Goal: Navigation & Orientation: Find specific page/section

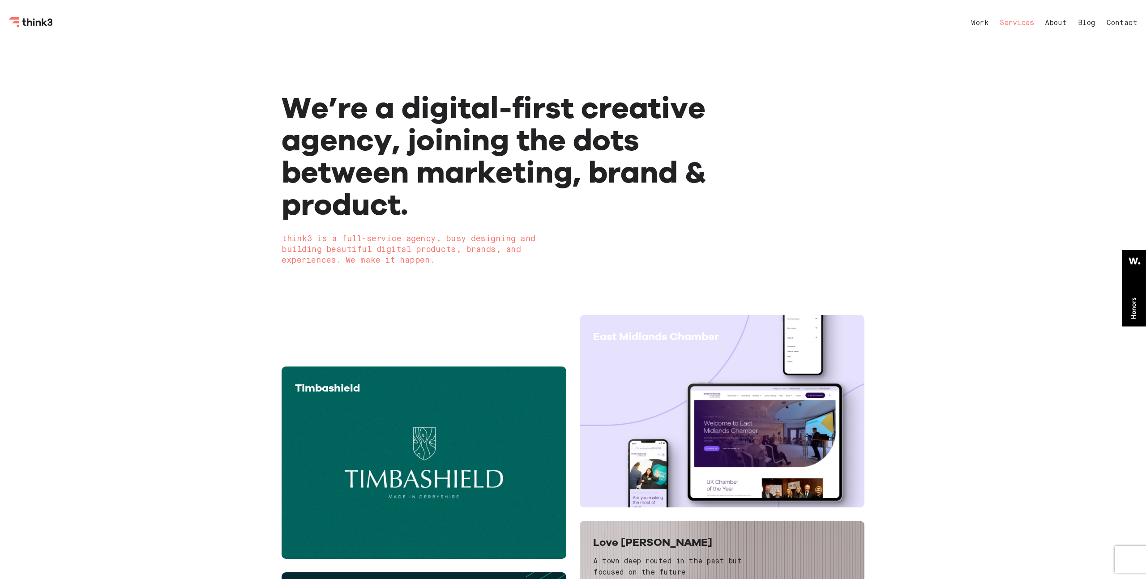
click at [1005, 21] on link "Services" at bounding box center [1016, 23] width 34 height 7
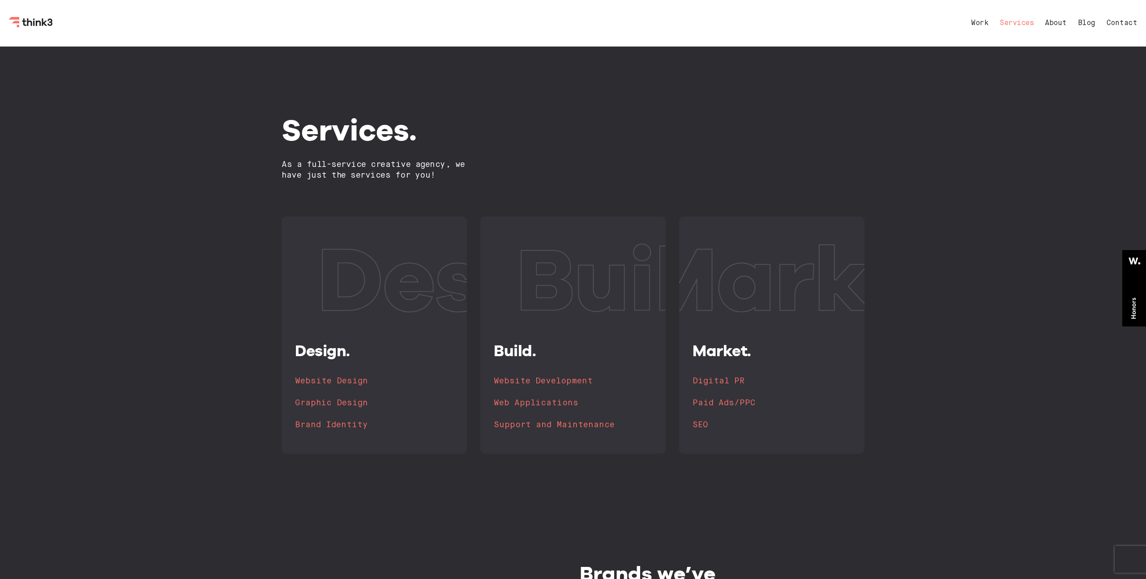
click at [1058, 24] on link "About" at bounding box center [1056, 23] width 22 height 7
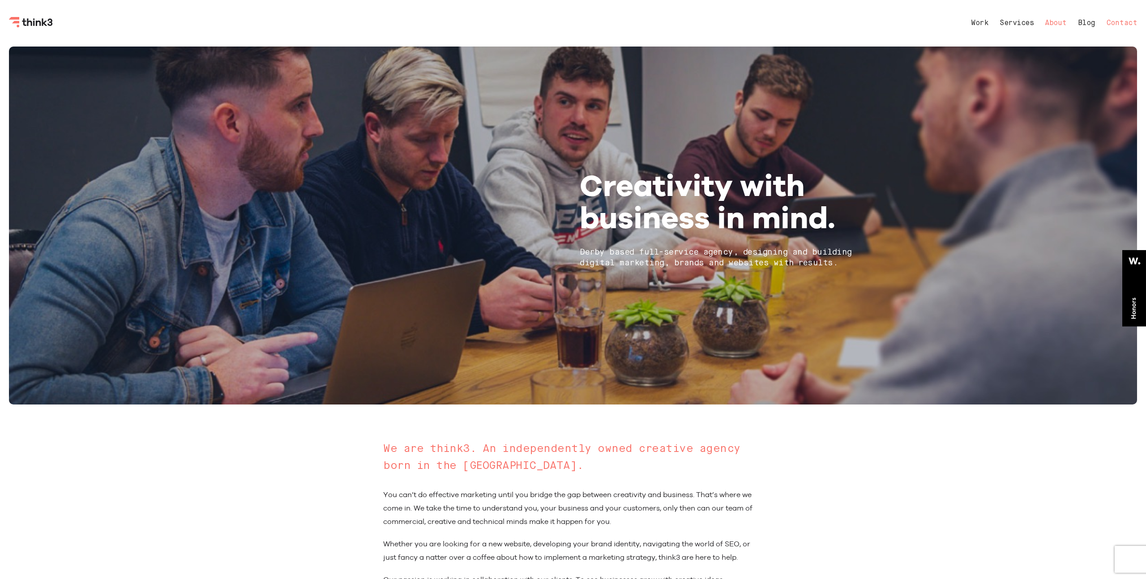
click at [1130, 23] on link "Contact" at bounding box center [1121, 23] width 31 height 7
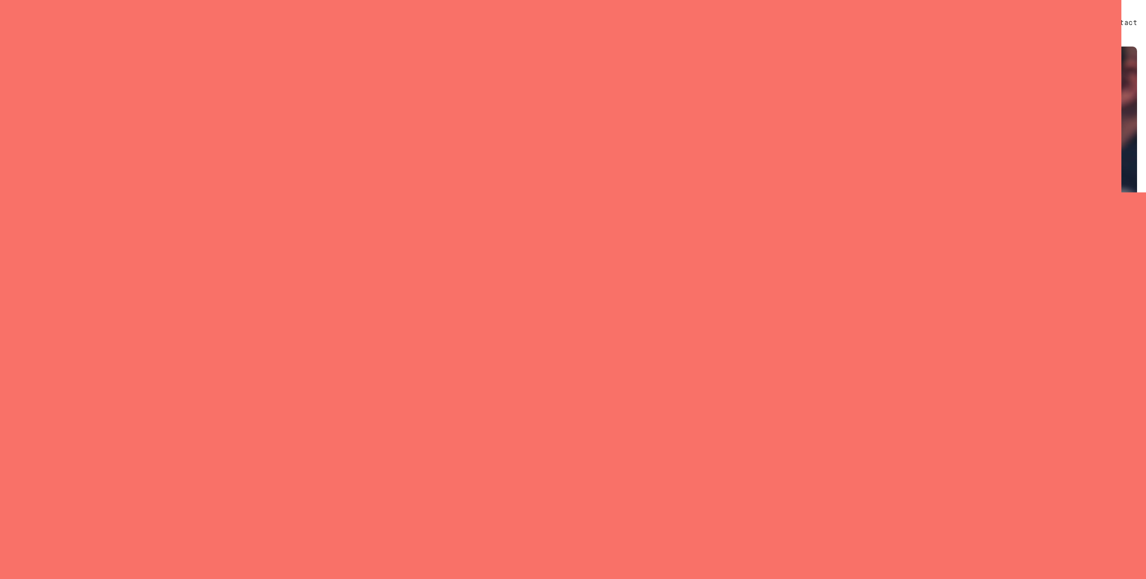
select select "General enquiry"
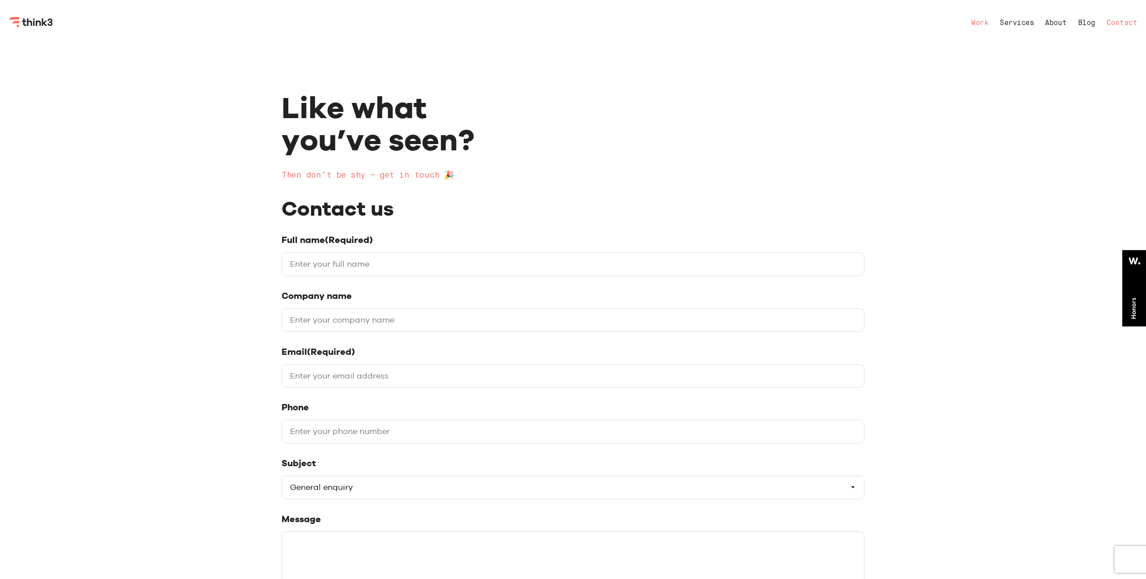
click at [976, 24] on link "Work" at bounding box center [979, 23] width 17 height 7
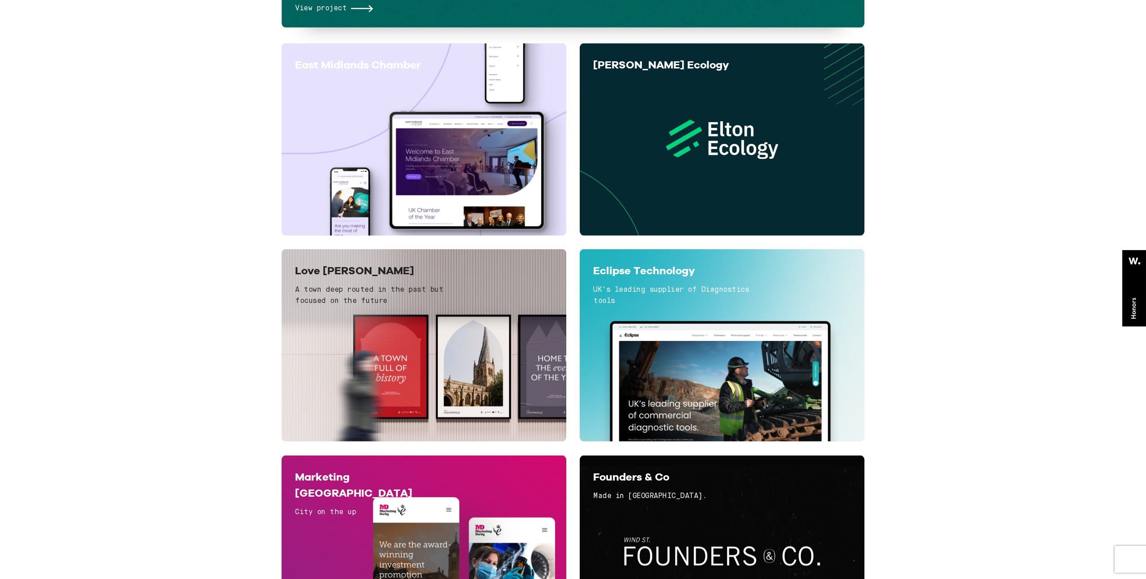
scroll to position [484, 0]
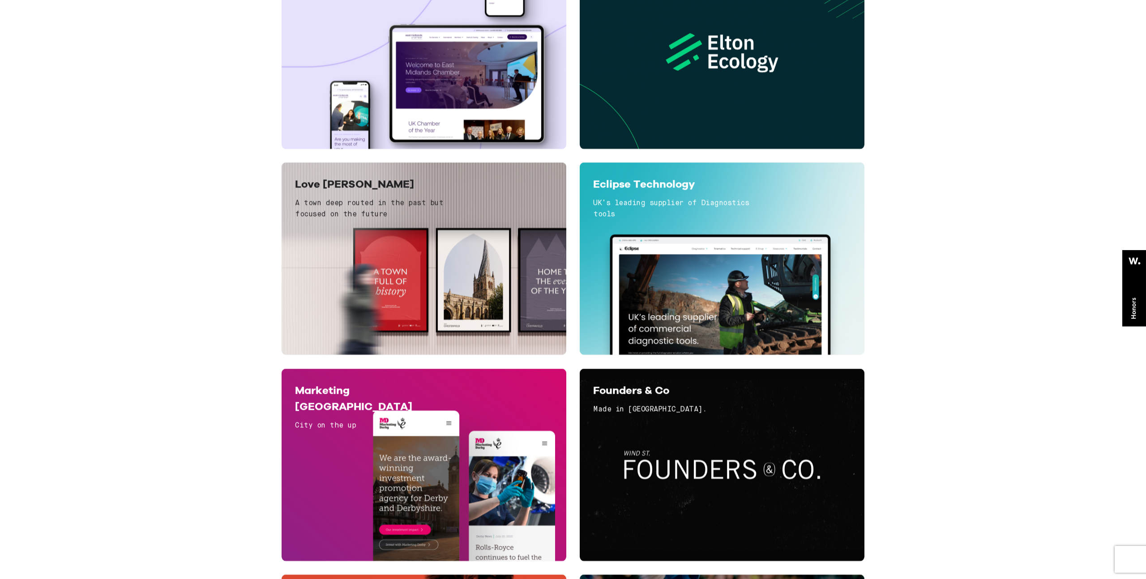
click at [416, 169] on div "Love [PERSON_NAME] A town deep routed in the past but focused on the future Vie…" at bounding box center [424, 258] width 285 height 192
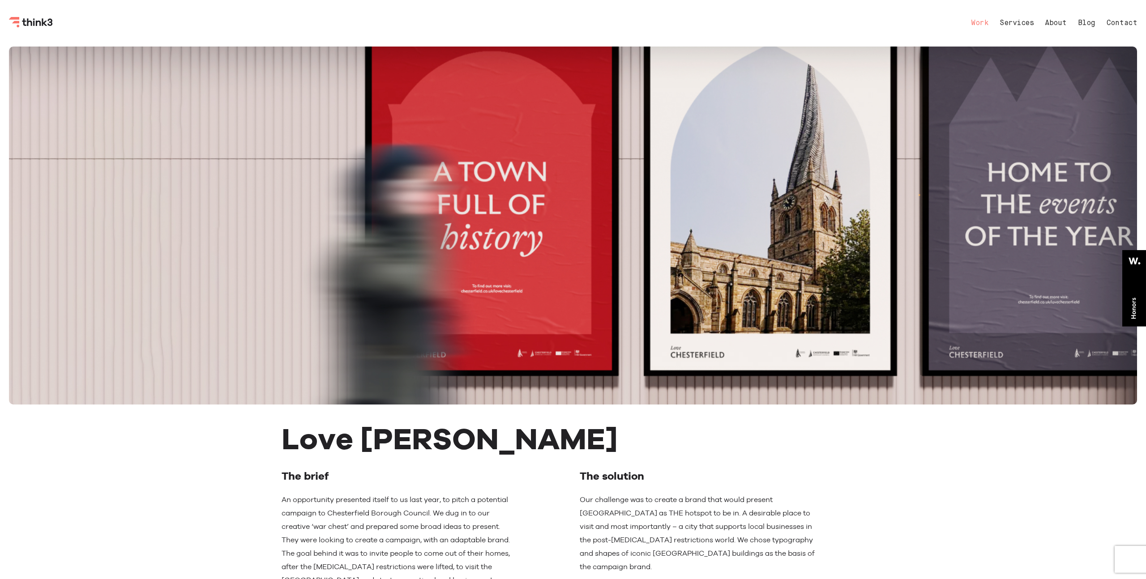
click at [982, 25] on link "Work" at bounding box center [979, 23] width 17 height 7
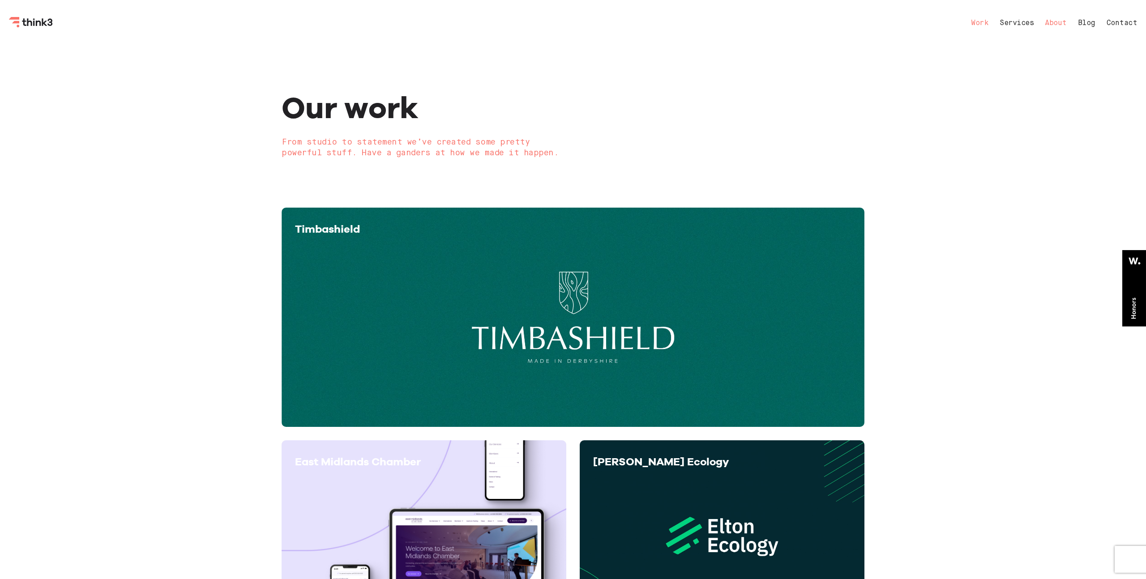
click at [1053, 23] on link "About" at bounding box center [1056, 23] width 22 height 7
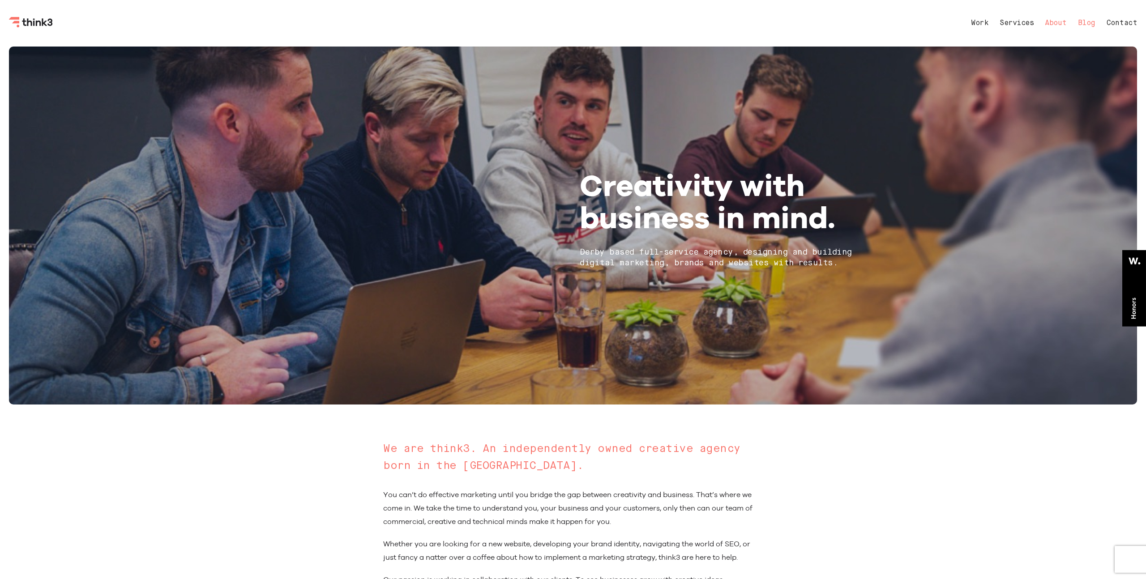
click at [1082, 24] on link "Blog" at bounding box center [1086, 23] width 17 height 7
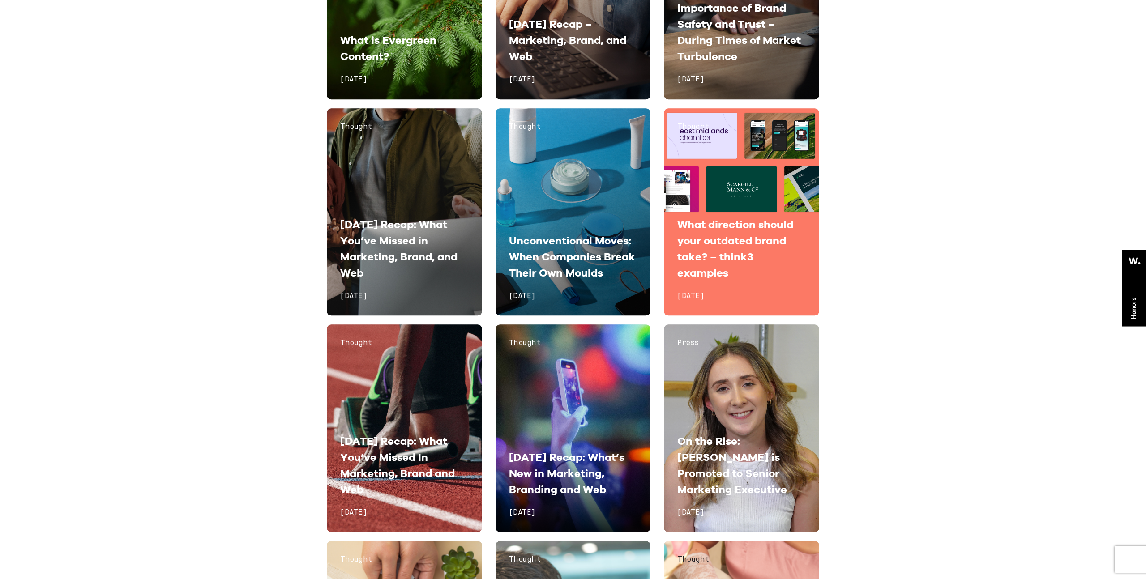
scroll to position [380, 0]
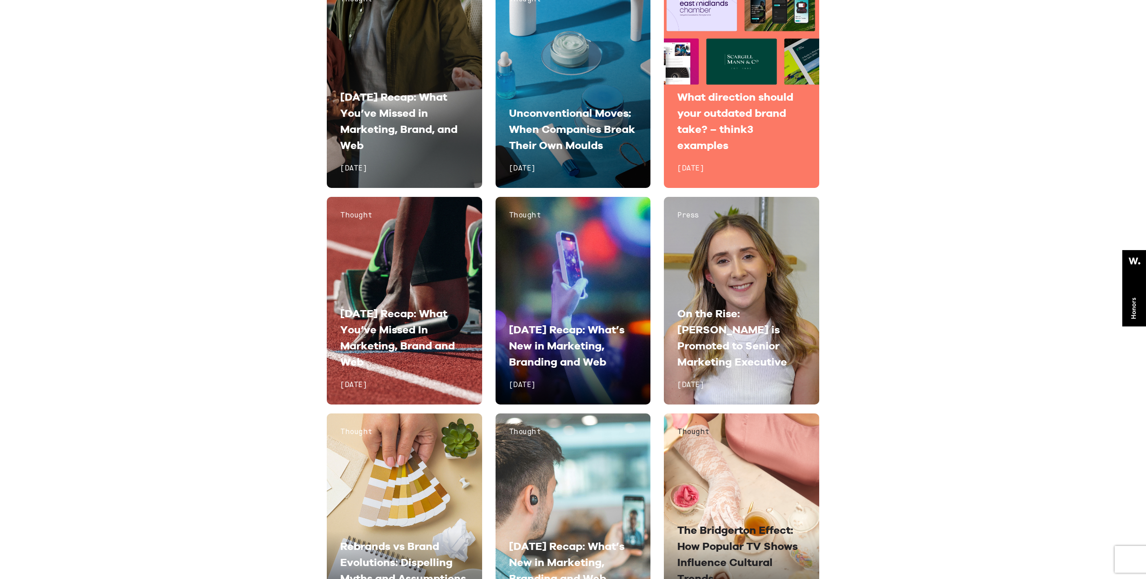
click at [709, 134] on span "What direction should your outdated brand take? – think3 examples" at bounding box center [735, 120] width 116 height 61
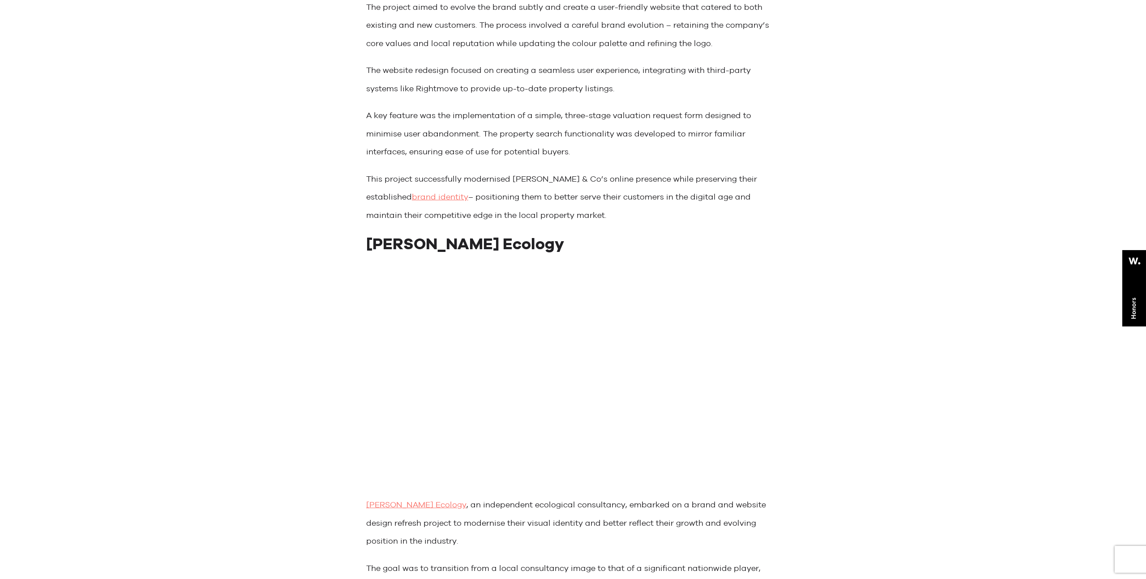
scroll to position [2331, 0]
